Goal: Check status: Check status

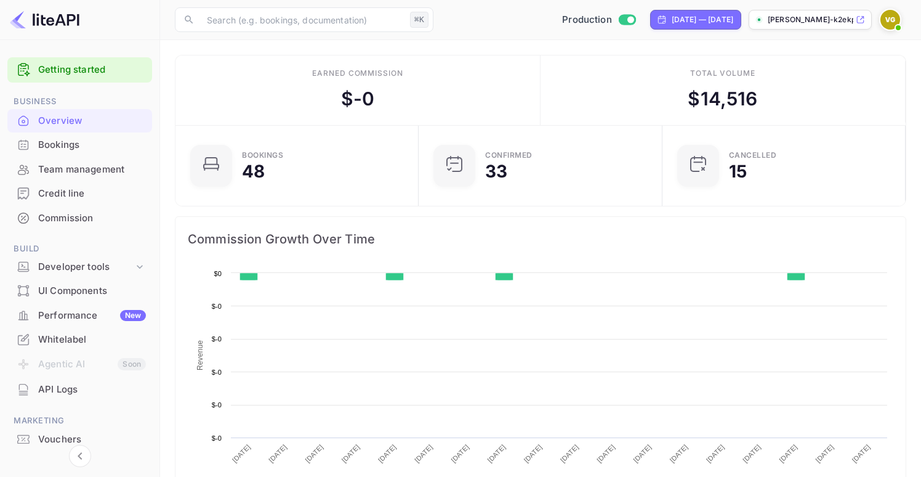
scroll to position [200, 236]
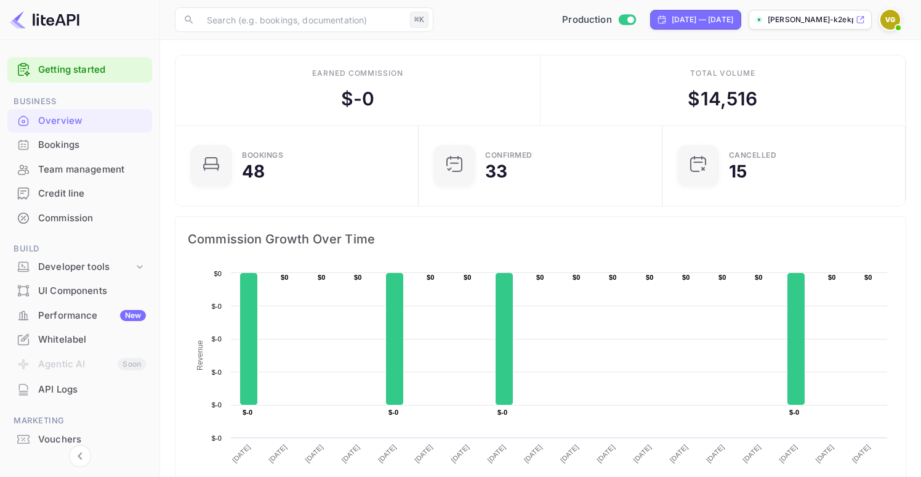
click at [66, 394] on div "API Logs" at bounding box center [92, 389] width 108 height 14
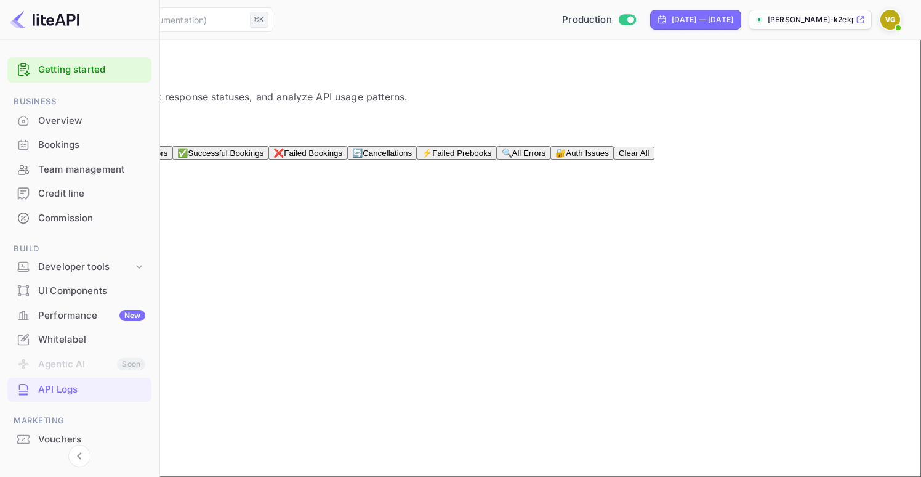
click at [793, 20] on p "[PERSON_NAME]-k2ekp.nuit..." at bounding box center [811, 19] width 86 height 11
click at [672, 24] on div "[DATE] — [DATE]" at bounding box center [703, 19] width 62 height 11
select select "6"
select select "2025"
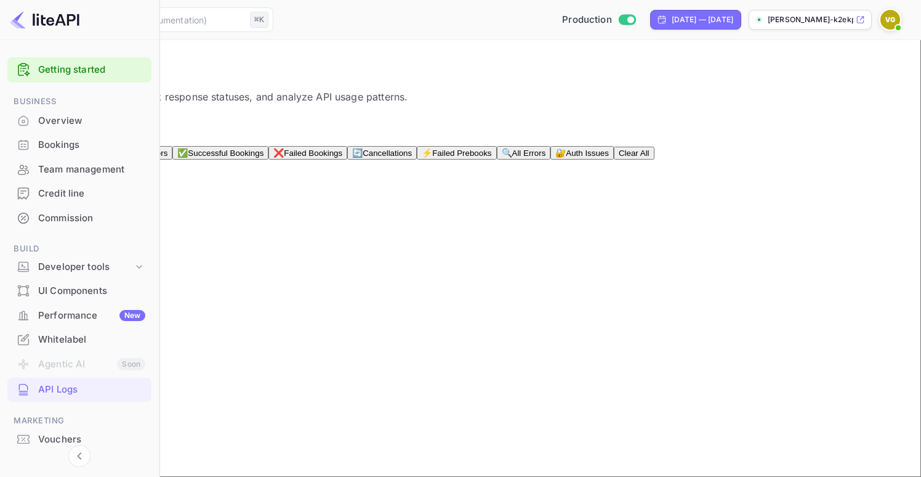
click at [812, 134] on div "Quick Filters 🚨 All Client Errors ⚠️ All Server Errors ✅ Successful Bookings ❌ …" at bounding box center [461, 139] width 892 height 40
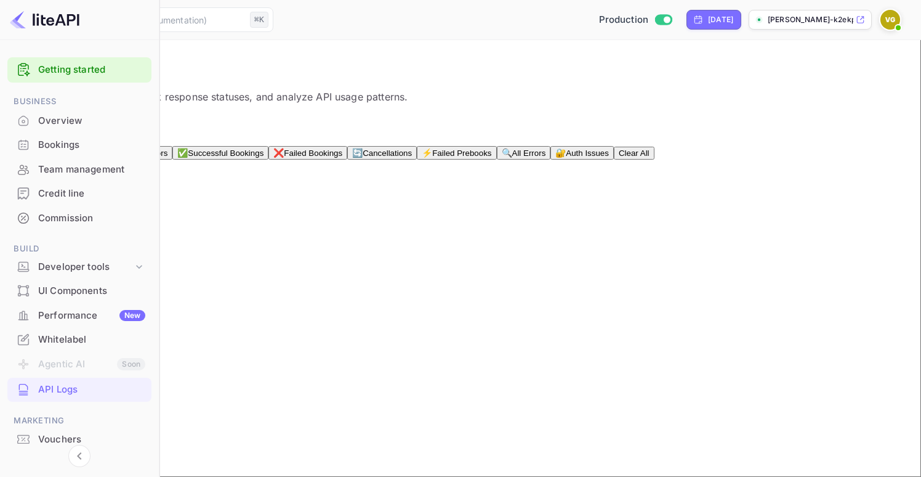
click at [551, 146] on button "🔍 All Errors" at bounding box center [524, 153] width 54 height 14
type input "4xx,5xx"
click at [886, 17] on img at bounding box center [891, 20] width 20 height 20
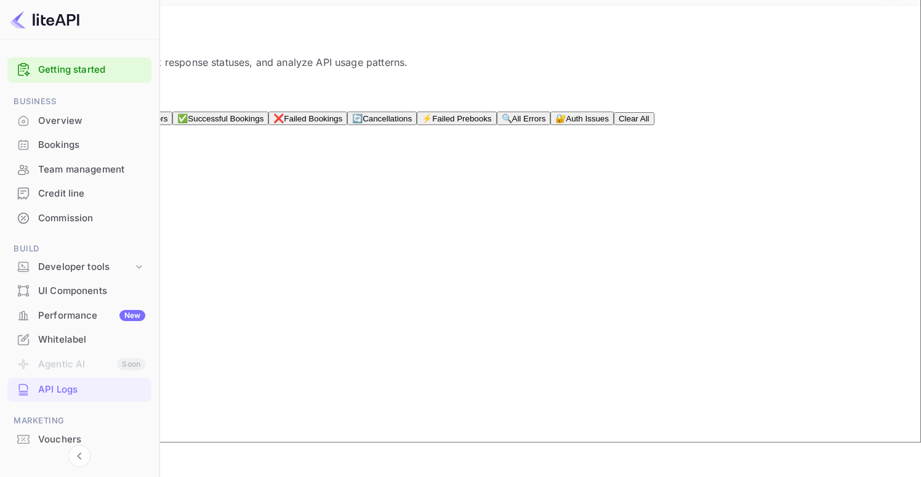
scroll to position [16, 0]
